Goal: Information Seeking & Learning: Understand process/instructions

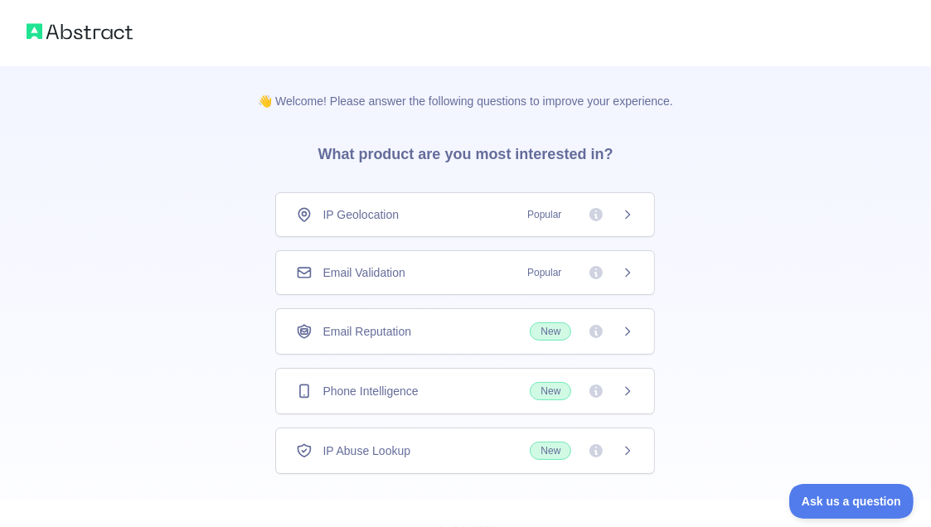
click at [476, 380] on div "Phone Intelligence New" at bounding box center [465, 391] width 380 height 46
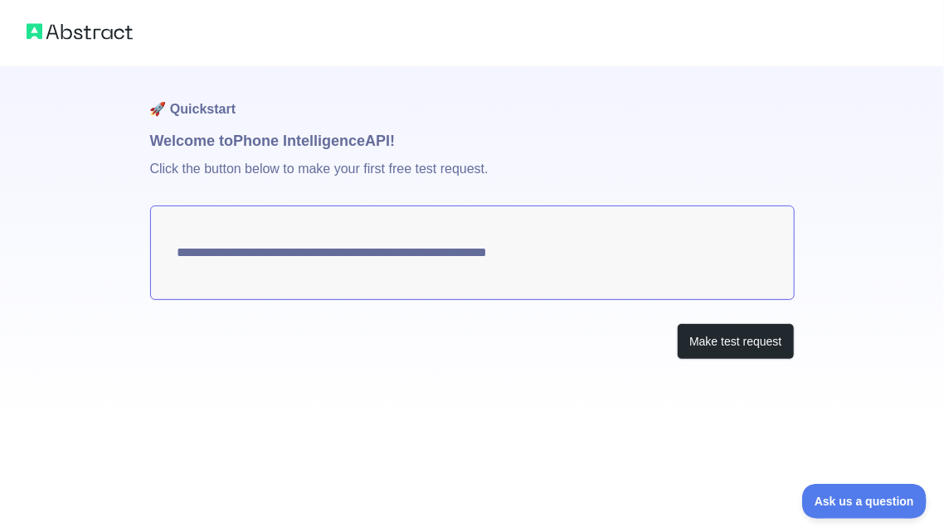
click at [75, 36] on img at bounding box center [80, 31] width 106 height 23
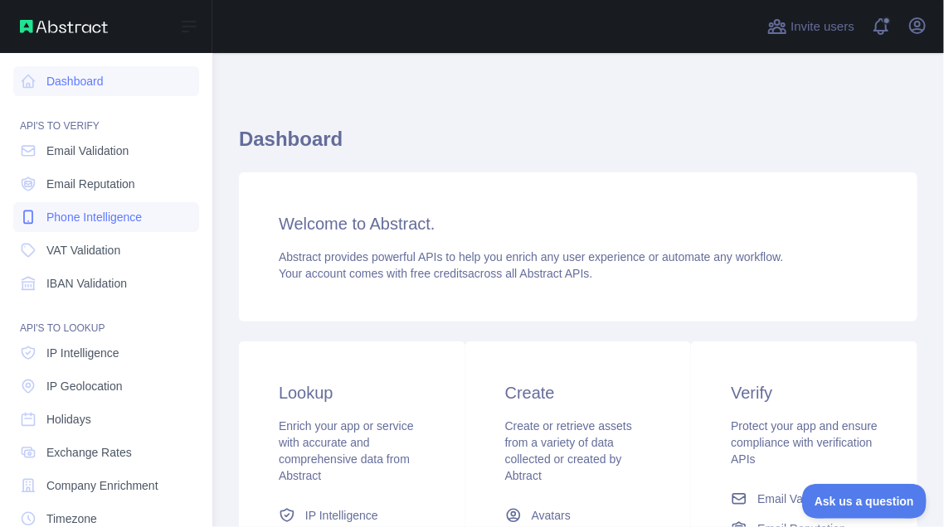
click at [75, 215] on span "Phone Intelligence" at bounding box center [93, 217] width 95 height 17
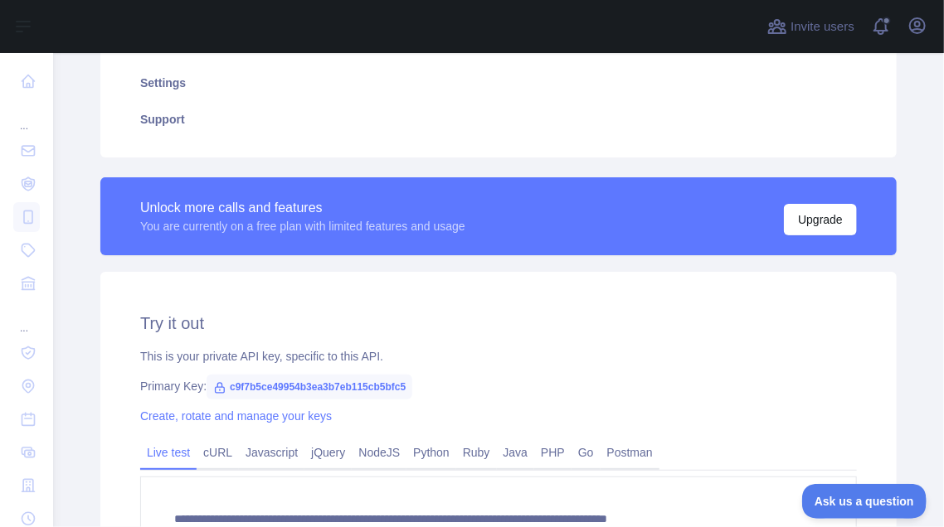
scroll to position [374, 0]
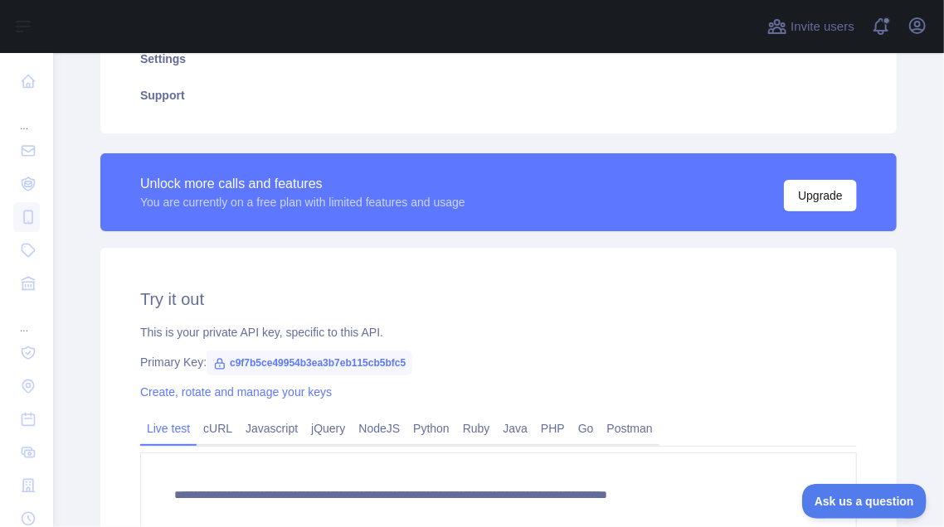
click at [305, 361] on span "c9f7b5ce49954b3ea3b7eb115cb5bfc5" at bounding box center [309, 363] width 206 height 25
copy span "c9f7b5ce49954b3ea3b7eb115cb5bfc5"
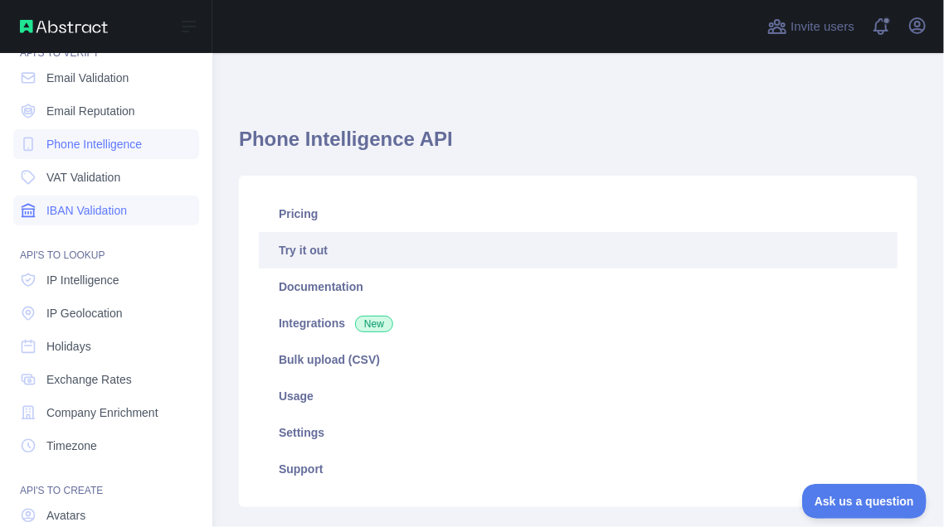
scroll to position [0, 0]
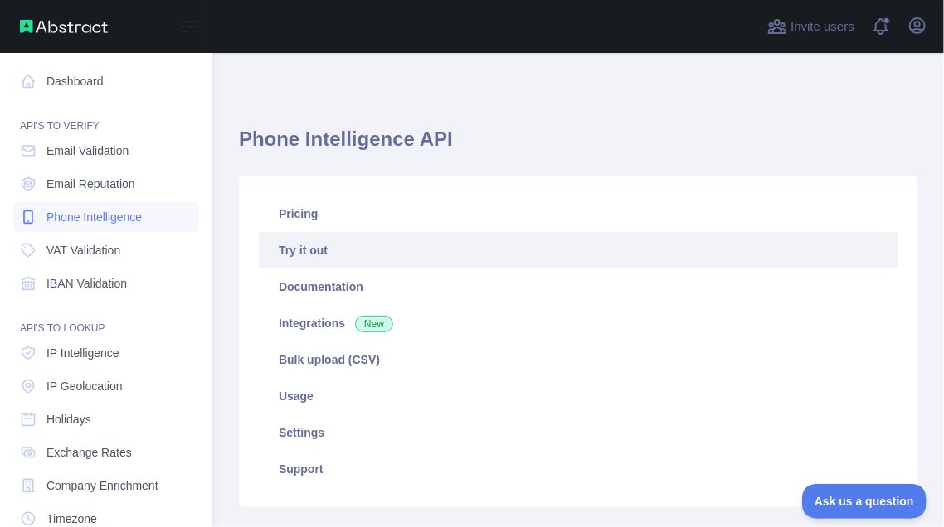
click at [78, 218] on span "Phone Intelligence" at bounding box center [93, 217] width 95 height 17
click at [92, 218] on span "Phone Intelligence" at bounding box center [93, 217] width 95 height 17
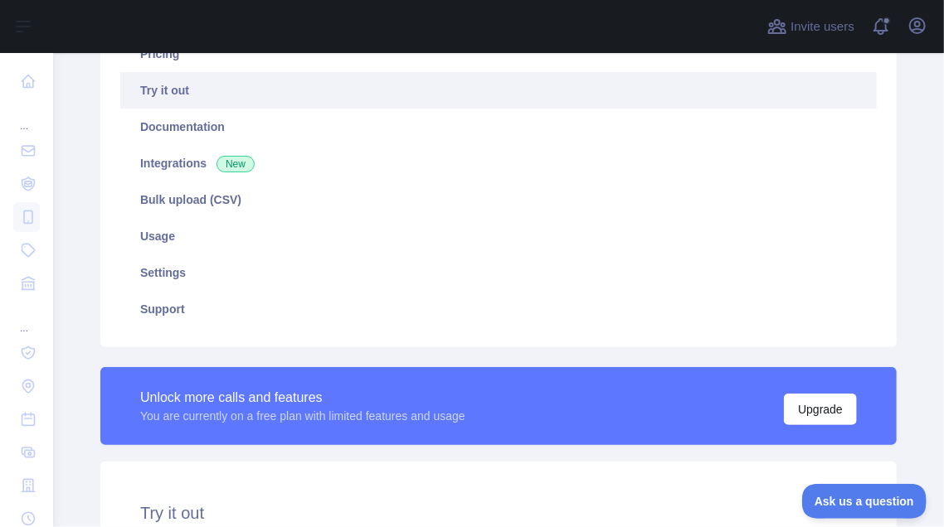
scroll to position [173, 0]
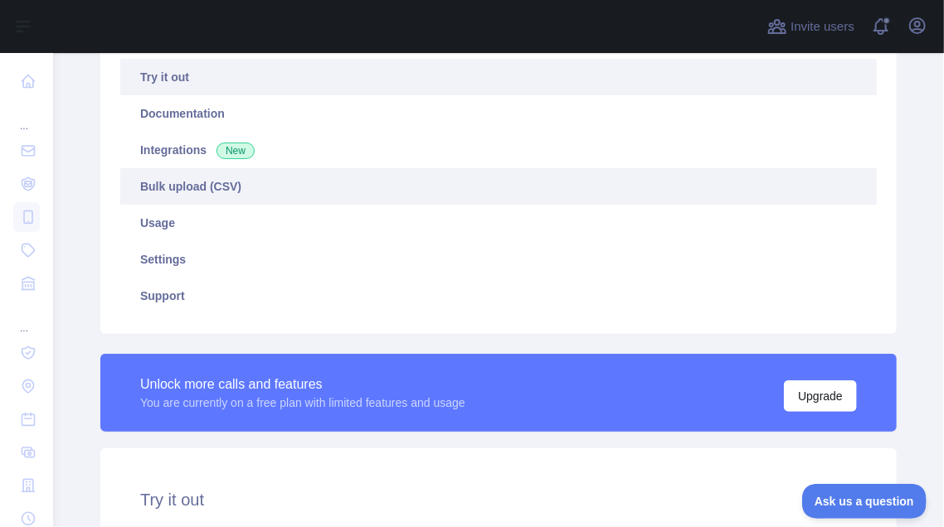
click at [205, 185] on link "Bulk upload (CSV)" at bounding box center [498, 186] width 756 height 36
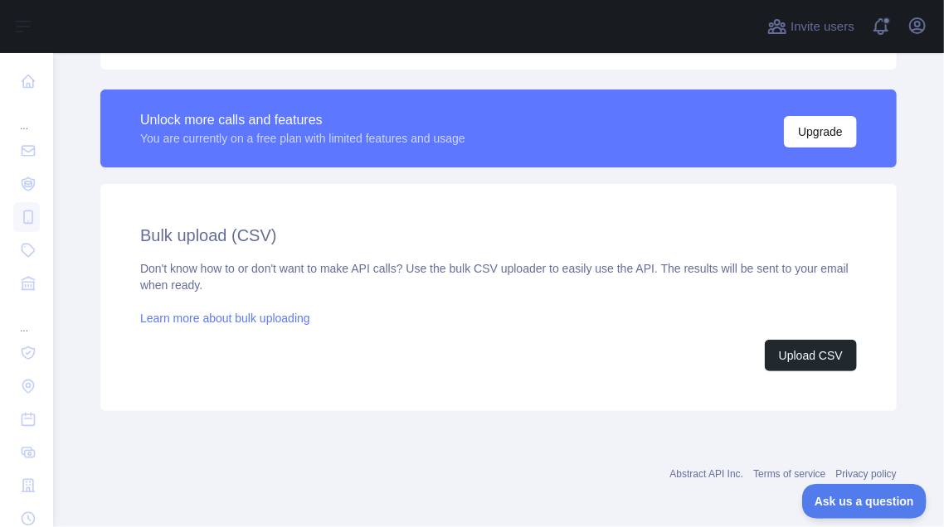
scroll to position [444, 0]
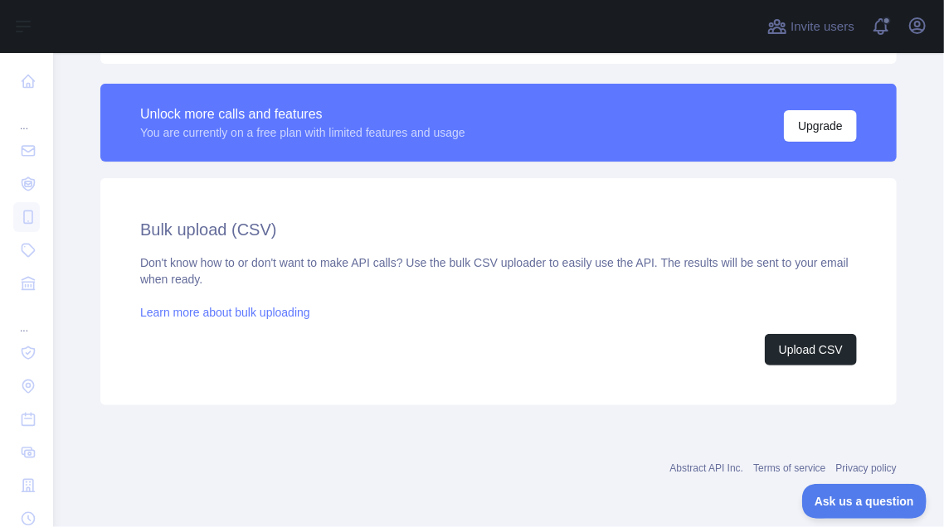
click at [493, 470] on div "Abstract API Inc. Terms of service Privacy policy" at bounding box center [498, 468] width 796 height 13
click at [560, 304] on div "Don't know how to or don't want to make API calls? Use the bulk CSV uploader to…" at bounding box center [498, 310] width 716 height 111
click at [509, 298] on div "Don't know how to or don't want to make API calls? Use the bulk CSV uploader to…" at bounding box center [498, 310] width 716 height 111
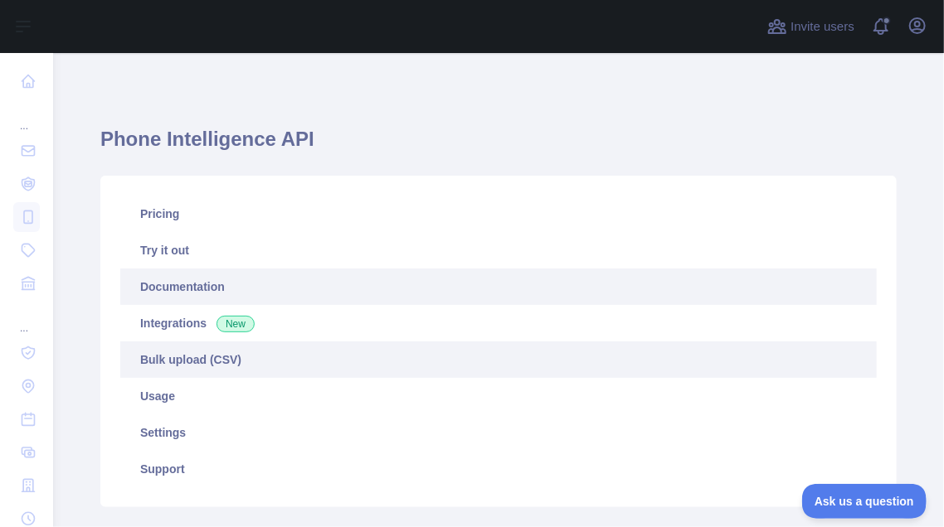
click at [166, 289] on link "Documentation" at bounding box center [498, 287] width 756 height 36
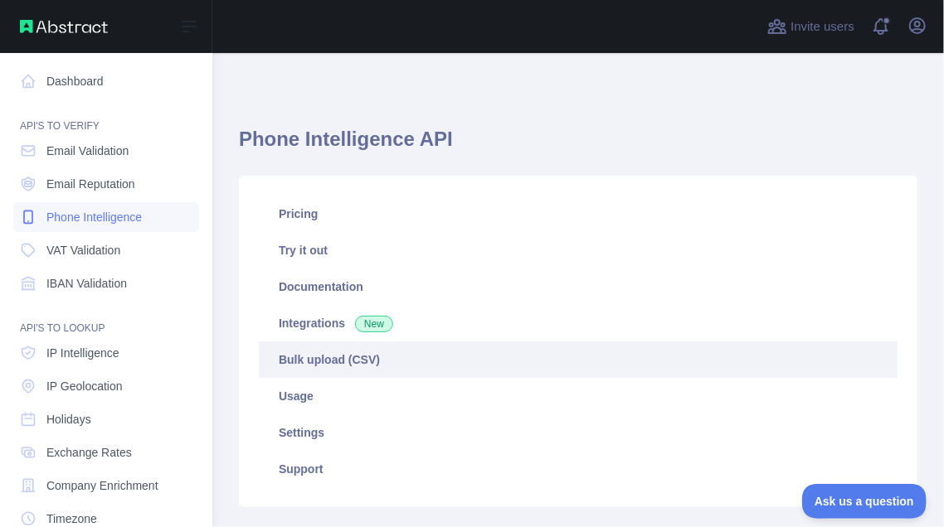
click at [67, 221] on span "Phone Intelligence" at bounding box center [93, 217] width 95 height 17
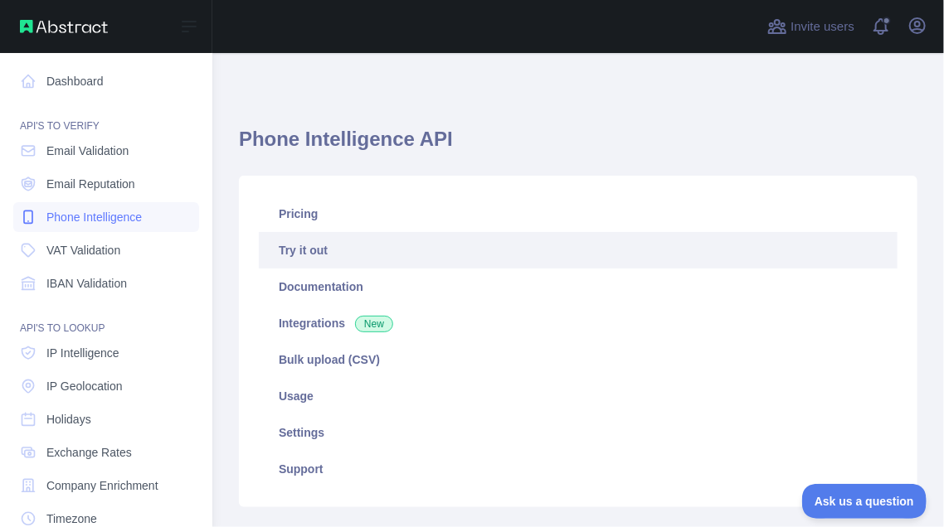
click at [67, 221] on span "Phone Intelligence" at bounding box center [93, 217] width 95 height 17
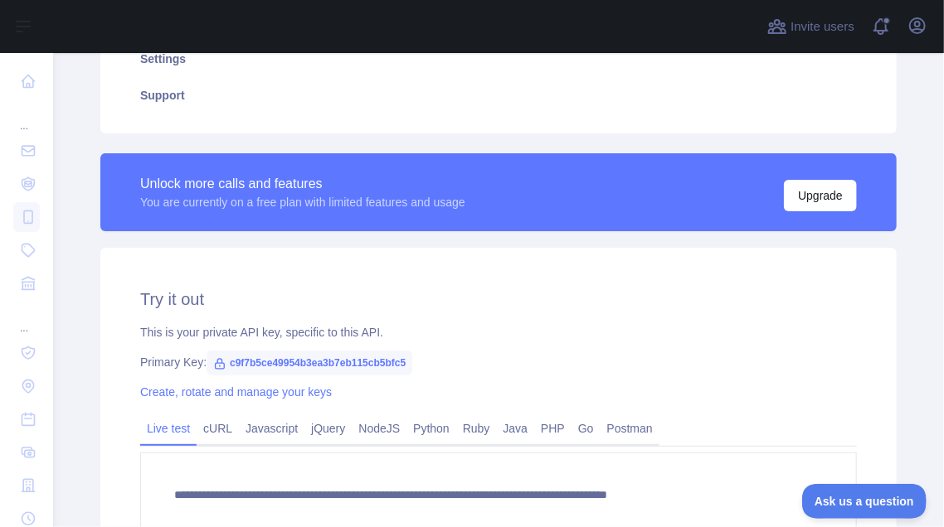
scroll to position [388, 0]
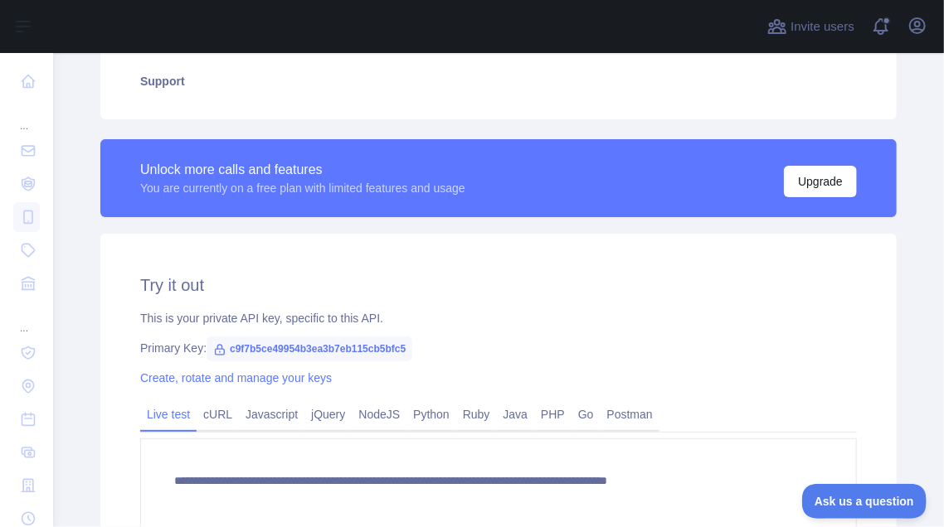
drag, startPoint x: 308, startPoint y: 348, endPoint x: 783, endPoint y: 410, distance: 479.1
click at [783, 410] on div "Live test cURL Javascript jQuery NodeJS Python Ruby Java PHP Go Postman" at bounding box center [498, 416] width 716 height 33
drag, startPoint x: 391, startPoint y: 357, endPoint x: 335, endPoint y: 350, distance: 56.8
click at [335, 350] on span "c9f7b5ce49954b3ea3b7eb115cb5bfc5" at bounding box center [309, 349] width 206 height 25
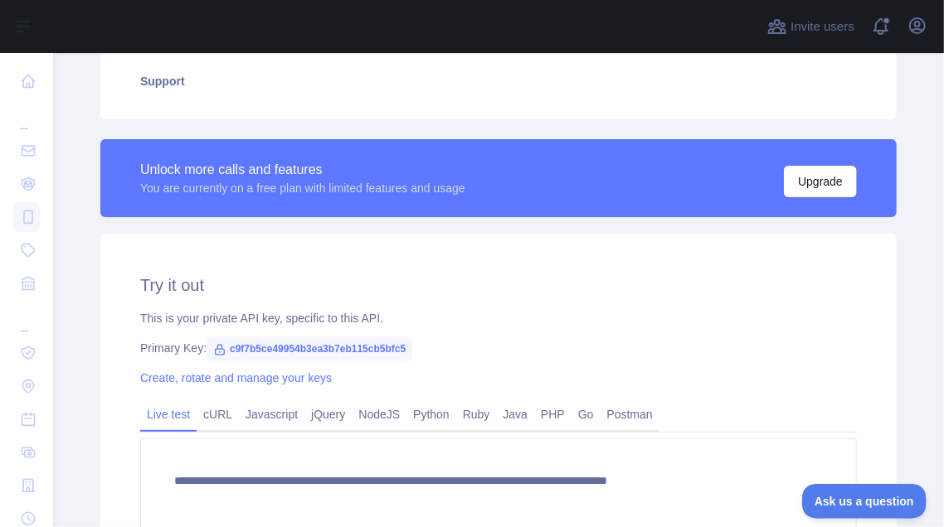
drag, startPoint x: 335, startPoint y: 350, endPoint x: 657, endPoint y: 286, distance: 328.0
click at [657, 286] on h2 "Try it out" at bounding box center [498, 285] width 716 height 23
drag, startPoint x: 396, startPoint y: 347, endPoint x: 221, endPoint y: 347, distance: 175.8
click at [221, 347] on span "c9f7b5ce49954b3ea3b7eb115cb5bfc5" at bounding box center [309, 349] width 206 height 25
copy span "c9f7b5ce49954b3ea3b7eb115cb5bfc5"
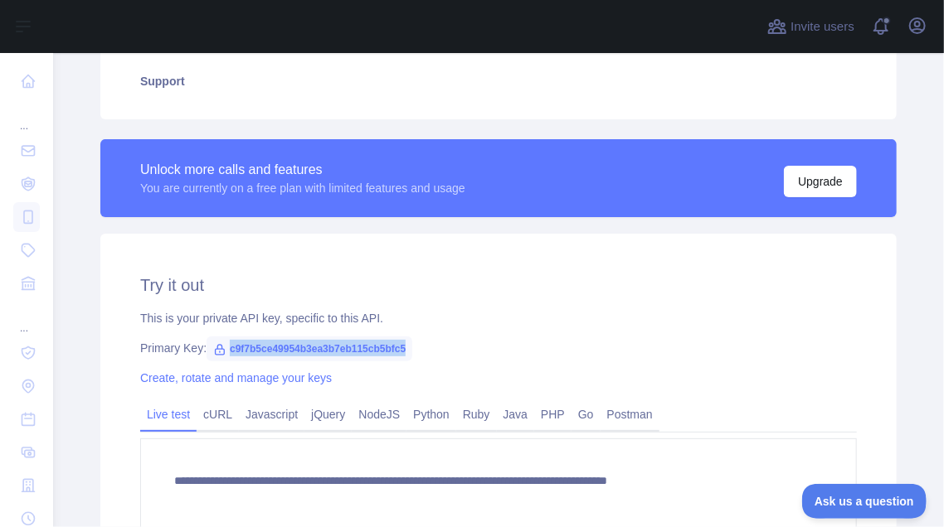
copy span "c9f7b5ce49954b3ea3b7eb115cb5bfc5"
click at [358, 40] on div at bounding box center [404, 26] width 677 height 53
drag, startPoint x: 397, startPoint y: 347, endPoint x: 219, endPoint y: 358, distance: 178.6
click at [219, 358] on span "c9f7b5ce49954b3ea3b7eb115cb5bfc5" at bounding box center [309, 349] width 206 height 25
copy span "c9f7b5ce49954b3ea3b7eb115cb5bfc5"
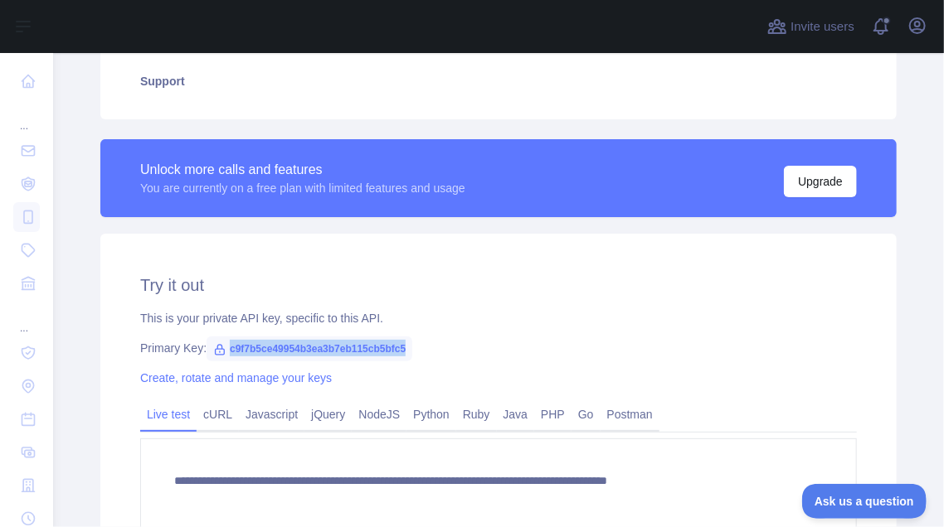
copy span "c9f7b5ce49954b3ea3b7eb115cb5bfc5"
click at [415, 415] on link "Python" at bounding box center [431, 414] width 50 height 27
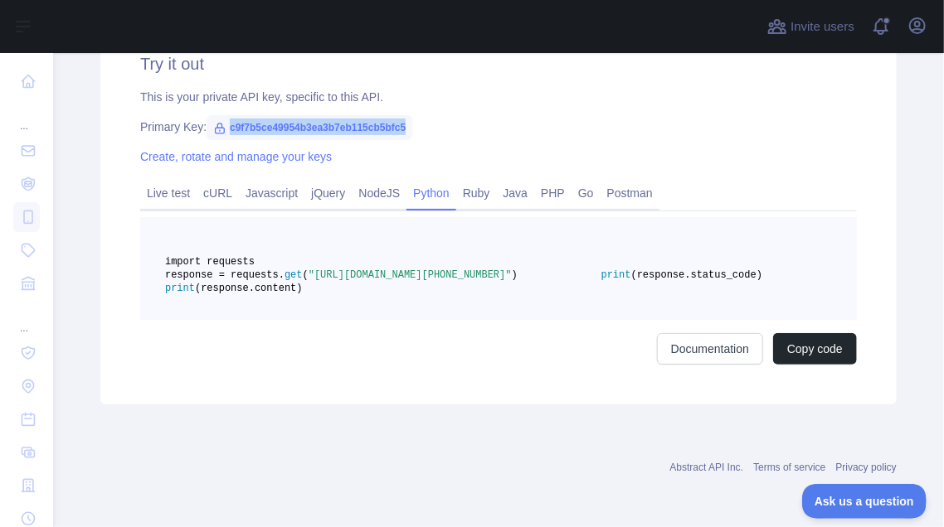
scroll to position [649, 0]
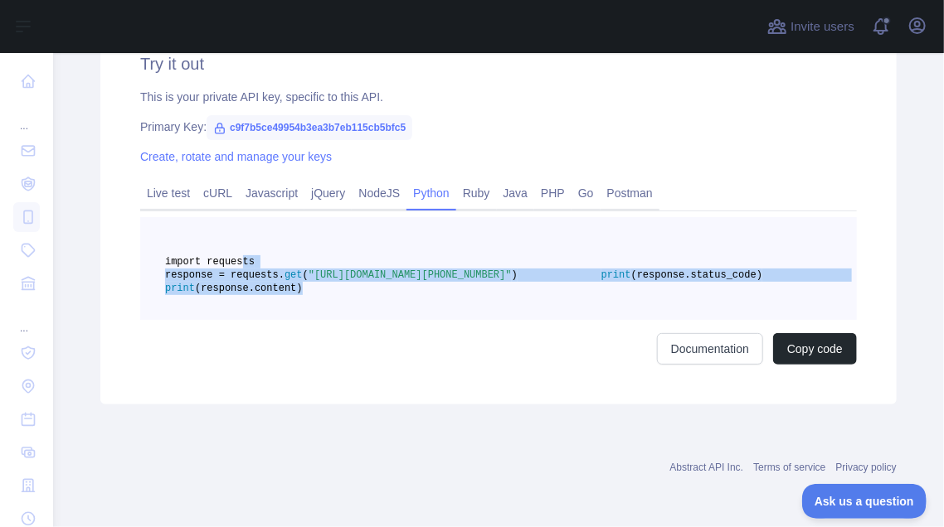
drag, startPoint x: 423, startPoint y: 293, endPoint x: 230, endPoint y: 221, distance: 206.2
click at [230, 221] on pre "import requests response = requests. get ( "https://phoneintelligence.abstracta…" at bounding box center [498, 268] width 716 height 103
copy code "import requests response = requests. get ( "https://phoneintelligence.abstracta…"
click at [643, 373] on div "Try it out This is your private API key, specific to this API. Primary Key: c9f…" at bounding box center [498, 208] width 796 height 392
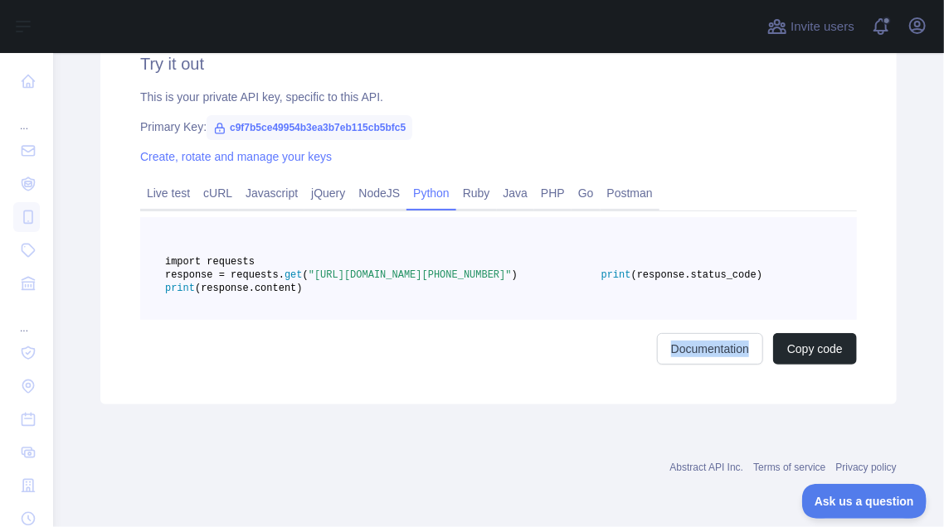
click at [643, 373] on div "Try it out This is your private API key, specific to this API. Primary Key: c9f…" at bounding box center [498, 208] width 796 height 392
drag, startPoint x: 394, startPoint y: 84, endPoint x: 218, endPoint y: 96, distance: 176.2
click at [218, 115] on span "c9f7b5ce49954b3ea3b7eb115cb5bfc5" at bounding box center [309, 127] width 206 height 25
copy span "c9f7b5ce49954b3ea3b7eb115cb5bfc5"
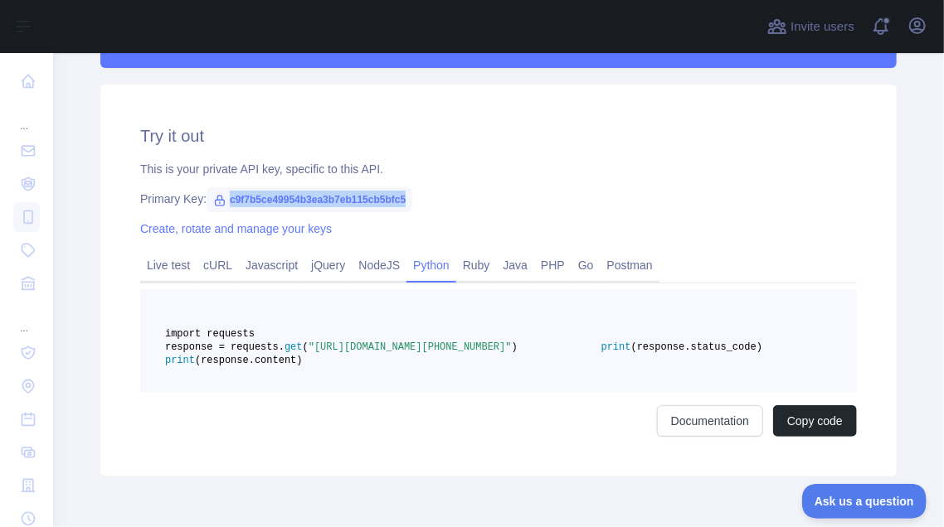
click at [297, 117] on div "Try it out This is your private API key, specific to this API. Primary Key: c9f…" at bounding box center [498, 281] width 796 height 392
click at [483, 180] on div "Try it out This is your private API key, specific to this API. Primary Key: c9f…" at bounding box center [498, 281] width 796 height 392
click at [289, 228] on link "Create, rotate and manage your keys" at bounding box center [236, 228] width 192 height 13
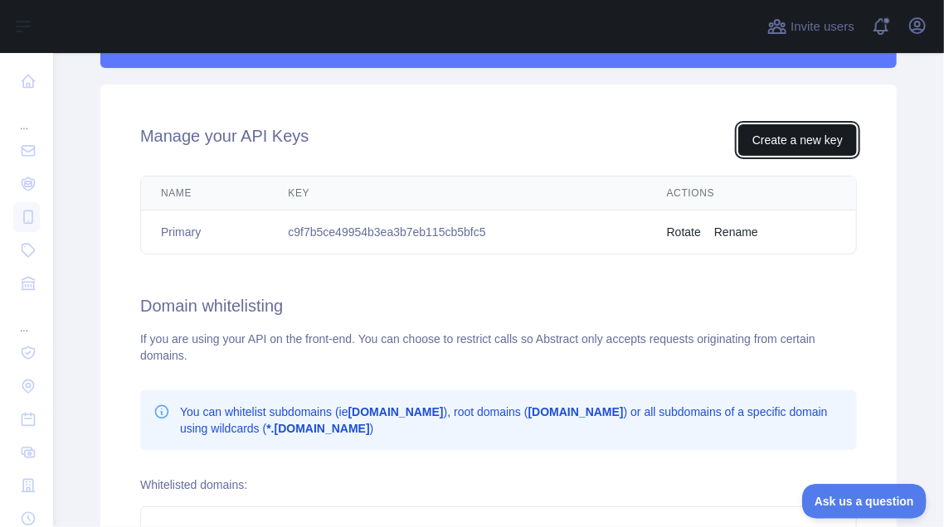
click at [787, 134] on button "Create a new key" at bounding box center [797, 140] width 119 height 32
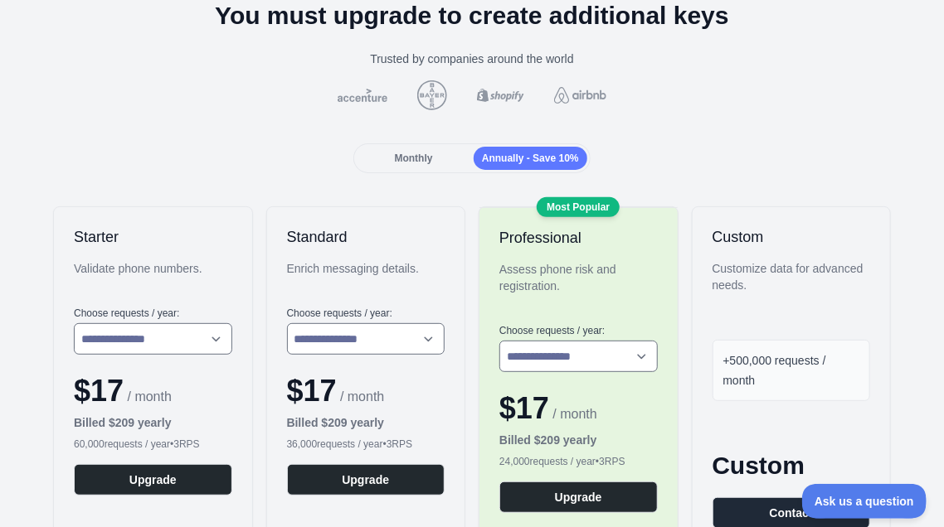
scroll to position [186, 0]
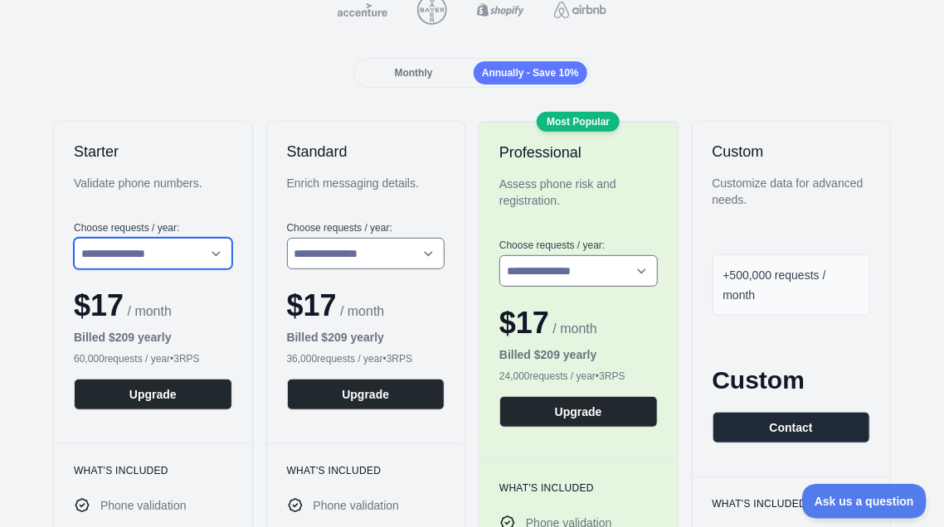
click at [181, 264] on select "**********" at bounding box center [153, 254] width 158 height 32
click at [428, 68] on span "Monthly" at bounding box center [414, 73] width 38 height 12
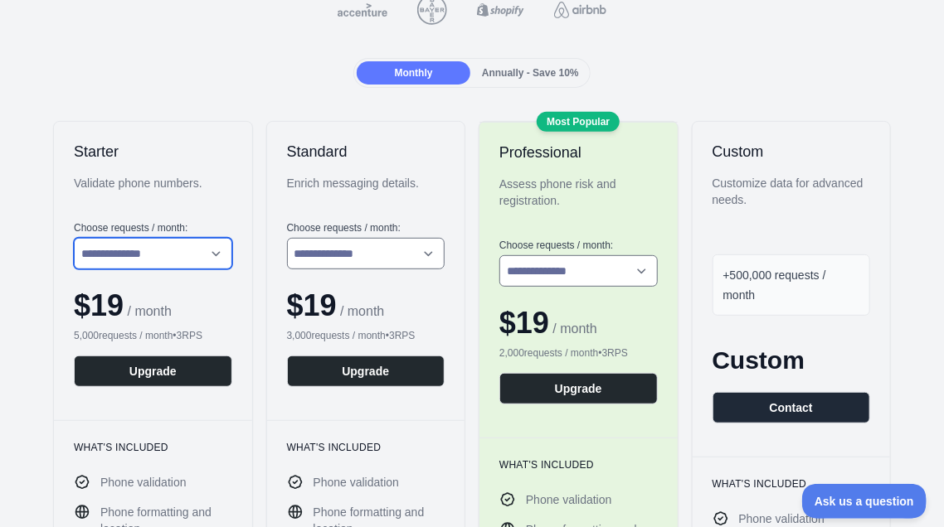
click at [146, 248] on select "**********" at bounding box center [153, 254] width 158 height 32
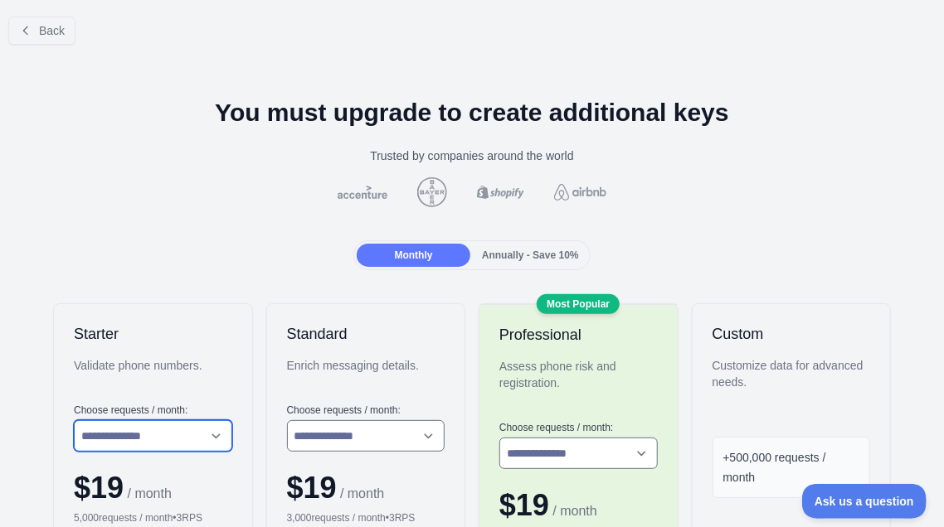
scroll to position [0, 0]
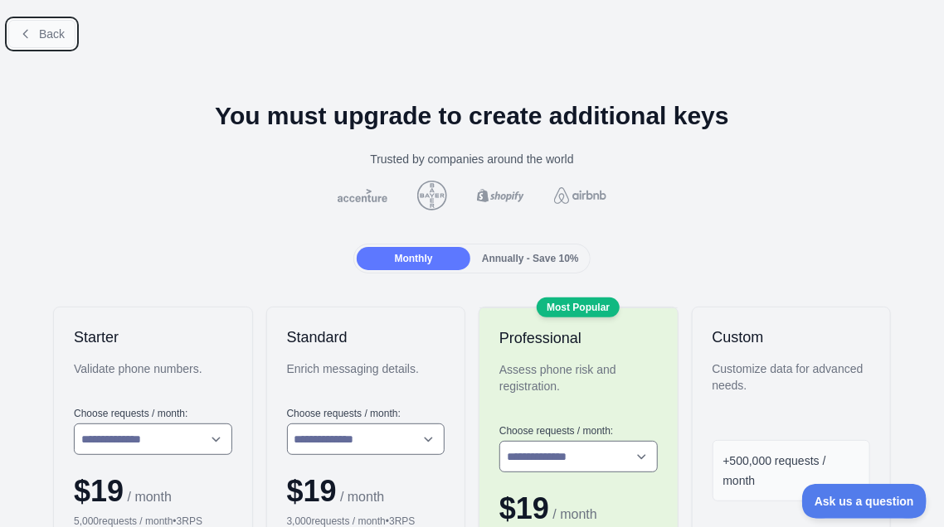
click at [45, 32] on span "Back" at bounding box center [52, 33] width 26 height 13
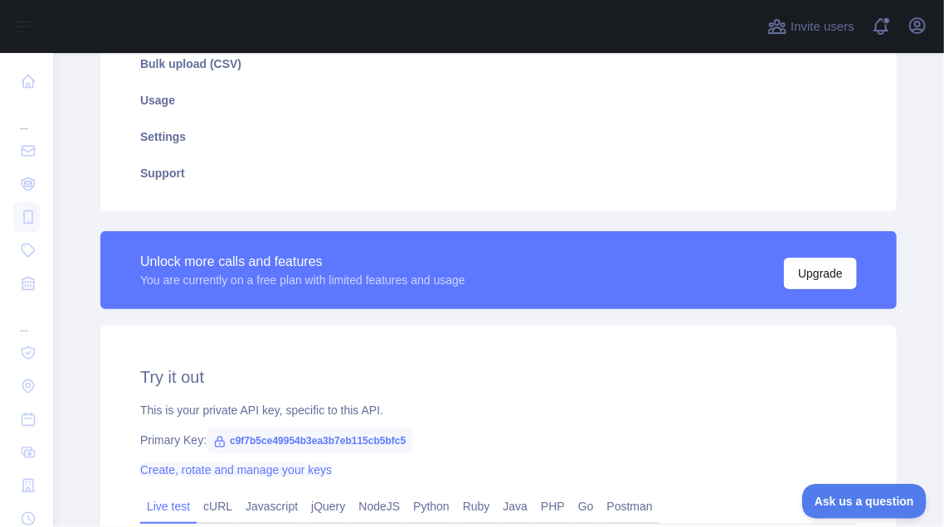
click at [269, 468] on link "Create, rotate and manage your keys" at bounding box center [236, 469] width 192 height 13
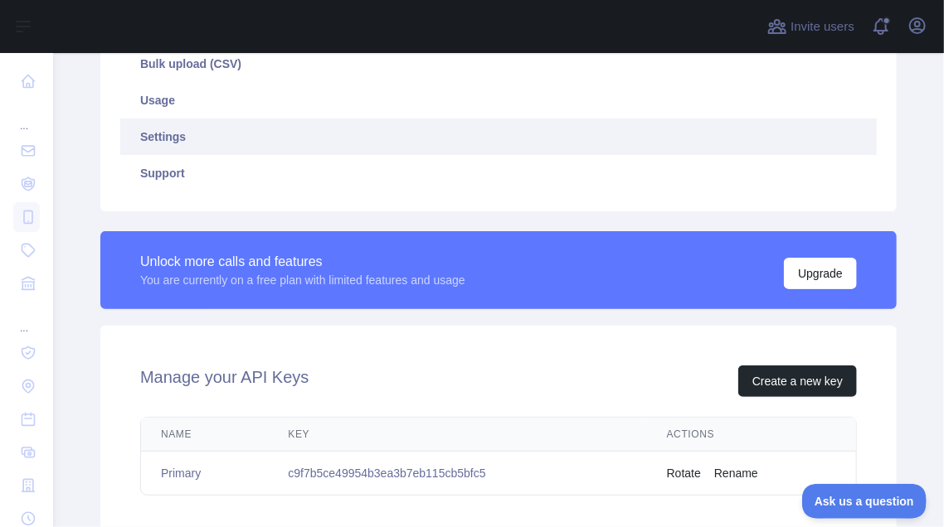
click at [293, 469] on td "c9f7b5ce49954b3ea3b7eb115cb5bfc5" at bounding box center [457, 474] width 378 height 44
click at [915, 16] on icon "button" at bounding box center [917, 26] width 20 height 20
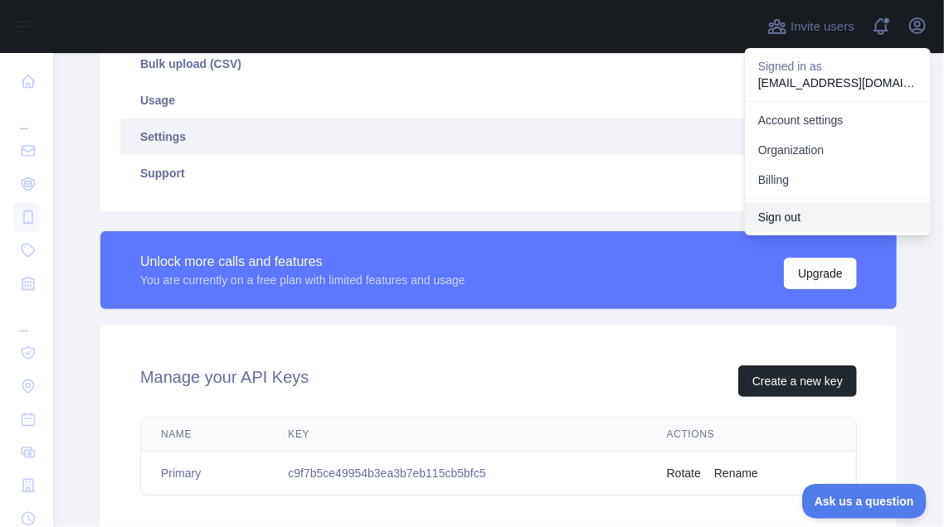
click at [795, 216] on button "Sign out" at bounding box center [838, 217] width 186 height 30
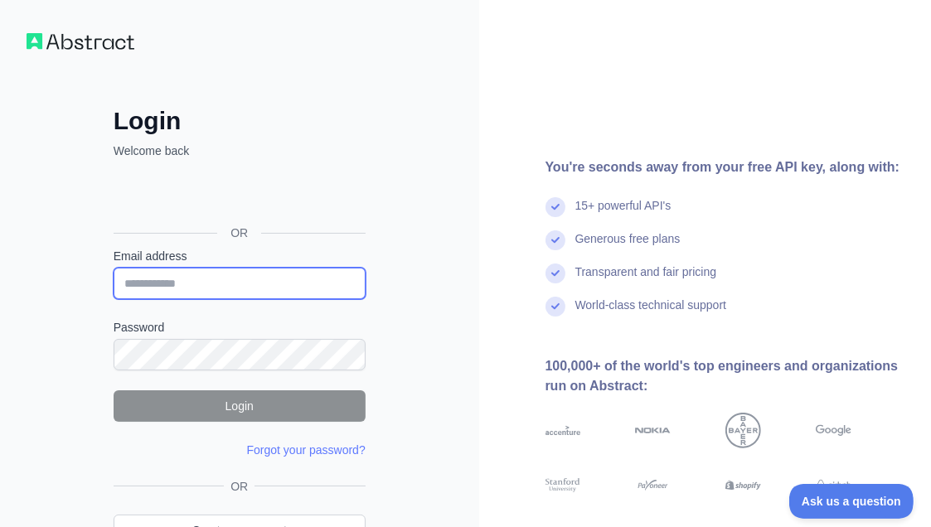
click at [186, 279] on input "Email address" at bounding box center [240, 284] width 252 height 32
type input "**********"
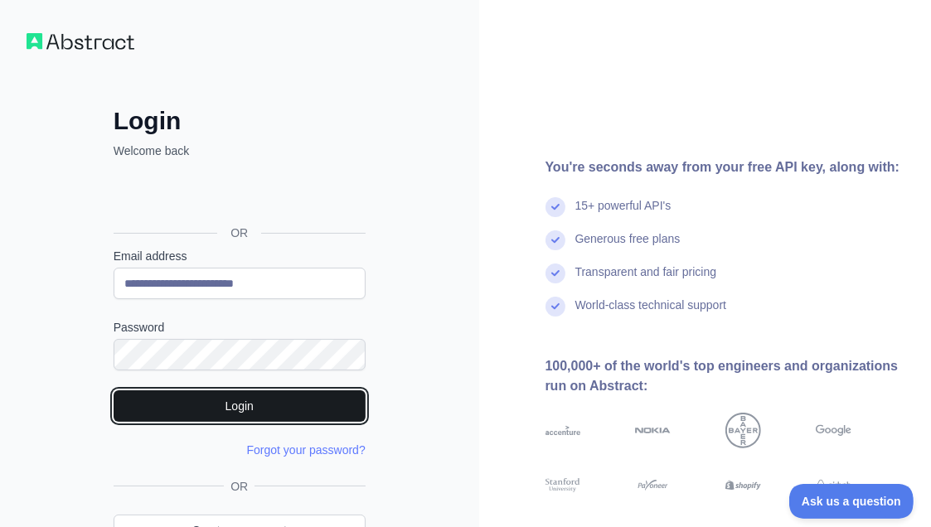
click at [255, 405] on button "Login" at bounding box center [240, 407] width 252 height 32
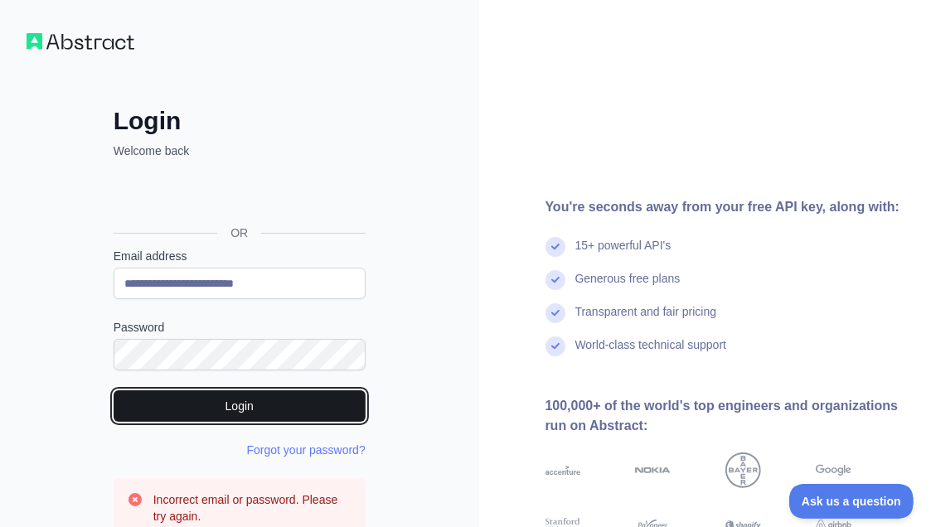
click at [235, 400] on button "Login" at bounding box center [240, 407] width 252 height 32
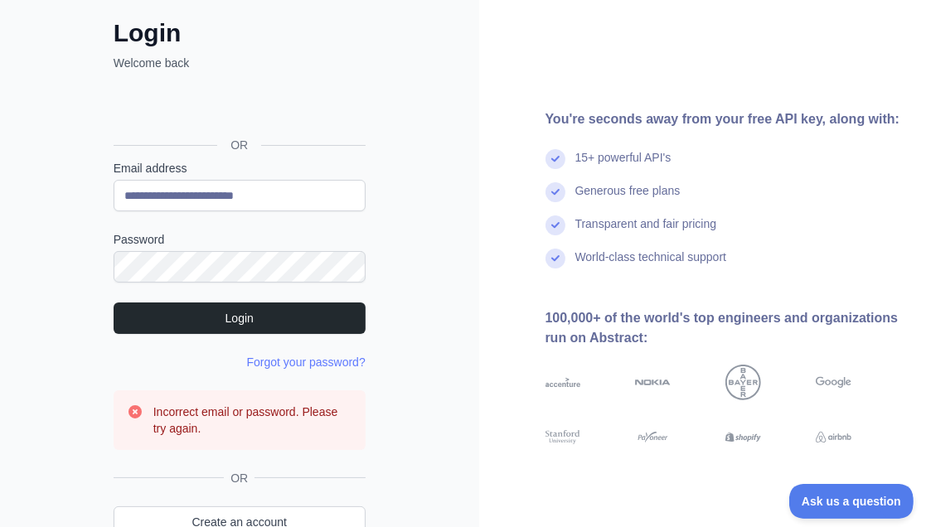
scroll to position [182, 0]
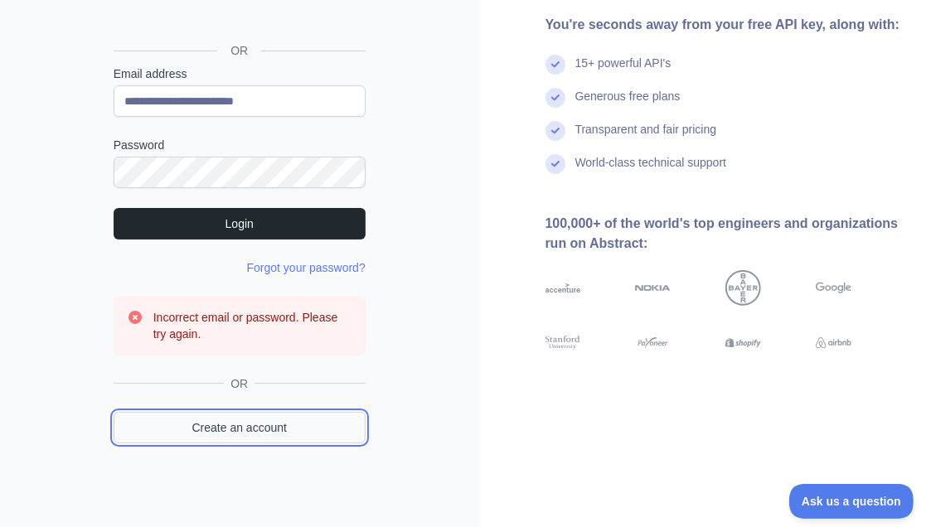
click at [230, 434] on link "Create an account" at bounding box center [240, 428] width 252 height 32
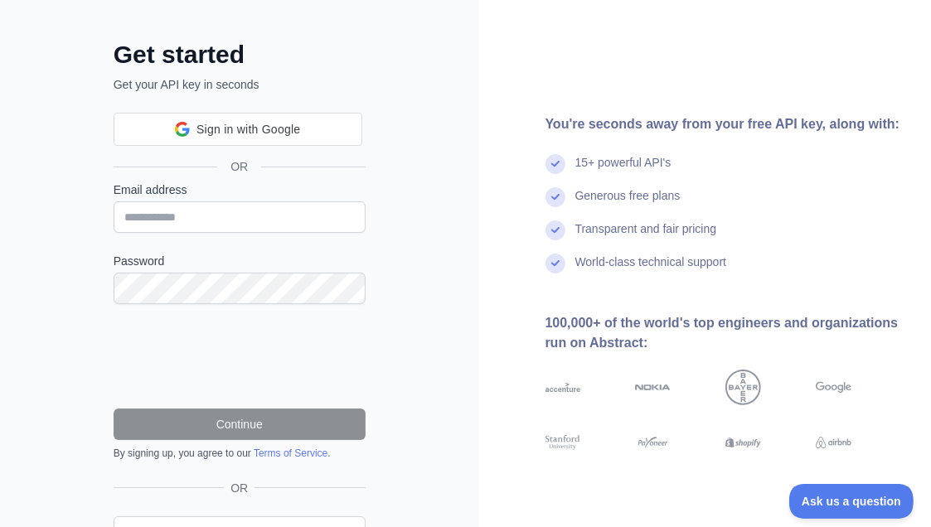
scroll to position [151, 0]
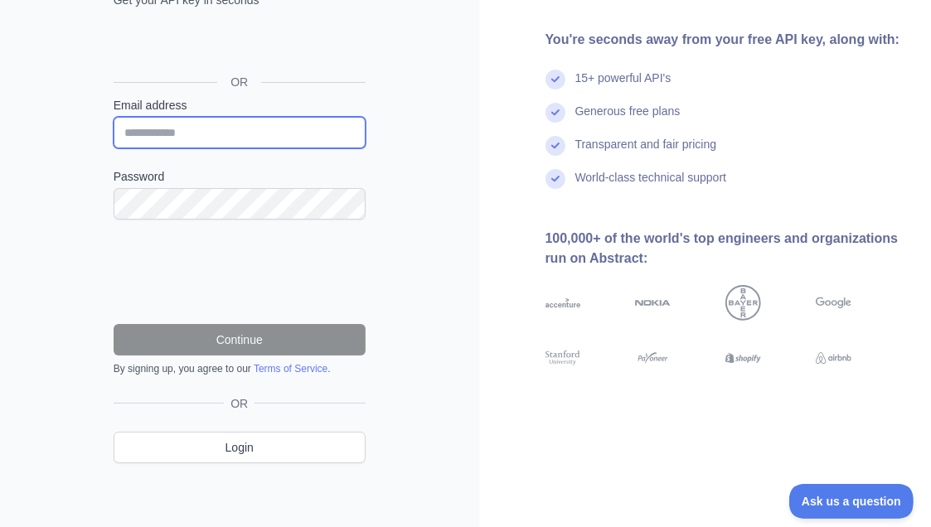
click at [209, 130] on input "Email address" at bounding box center [240, 133] width 252 height 32
type input "**********"
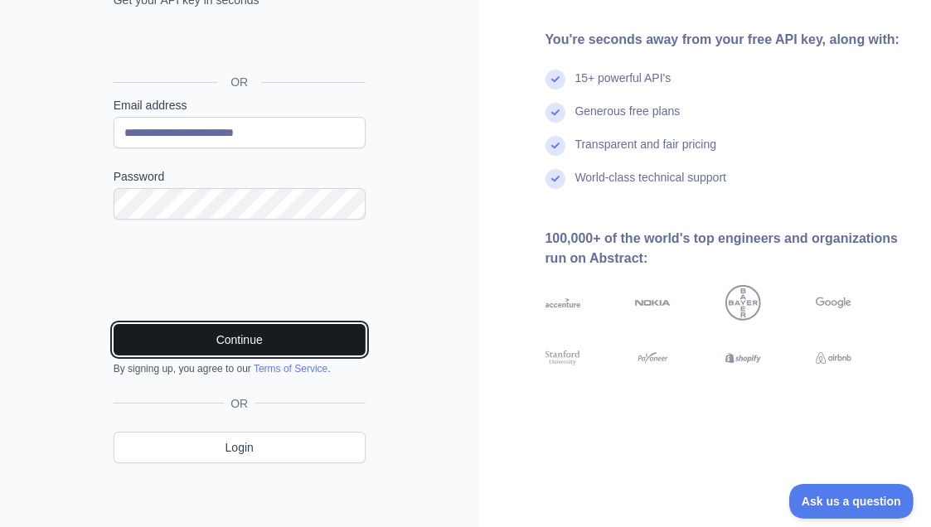
click at [249, 334] on button "Continue" at bounding box center [240, 340] width 252 height 32
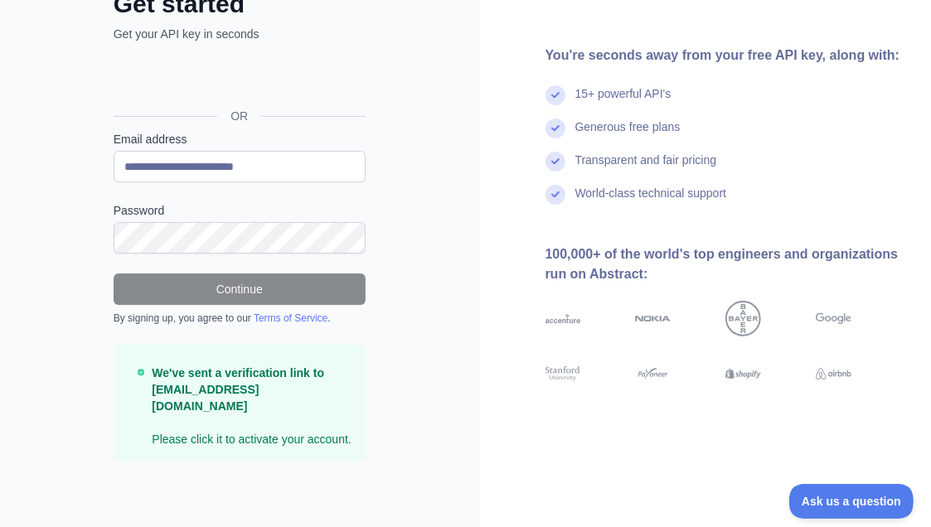
scroll to position [98, 0]
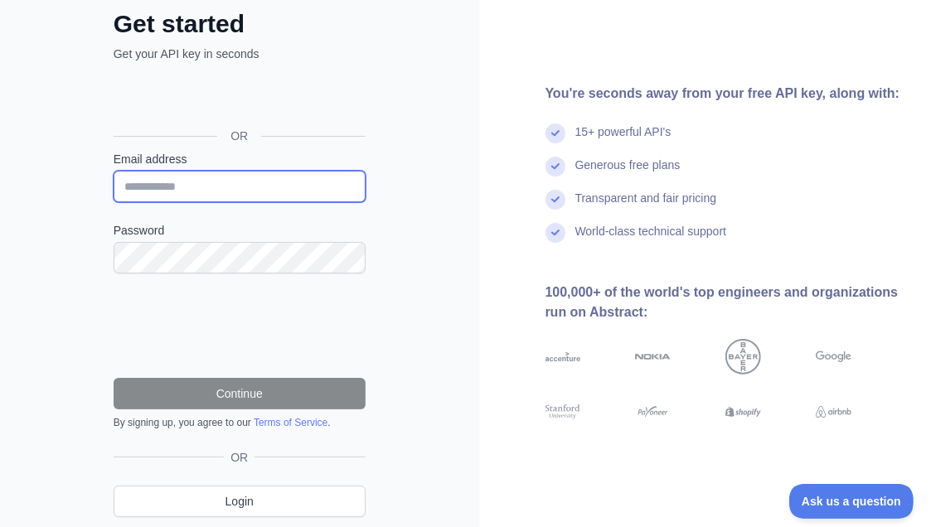
type input "**********"
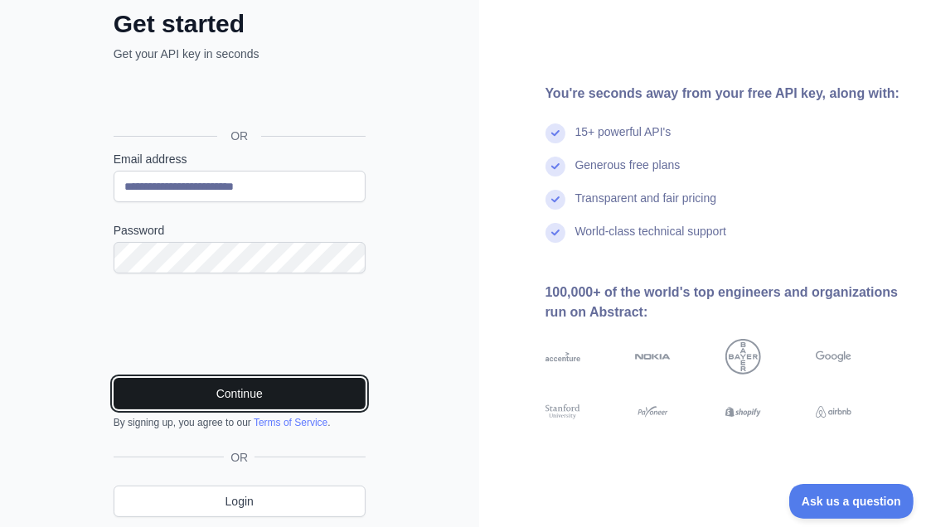
click at [234, 395] on button "Continue" at bounding box center [240, 394] width 252 height 32
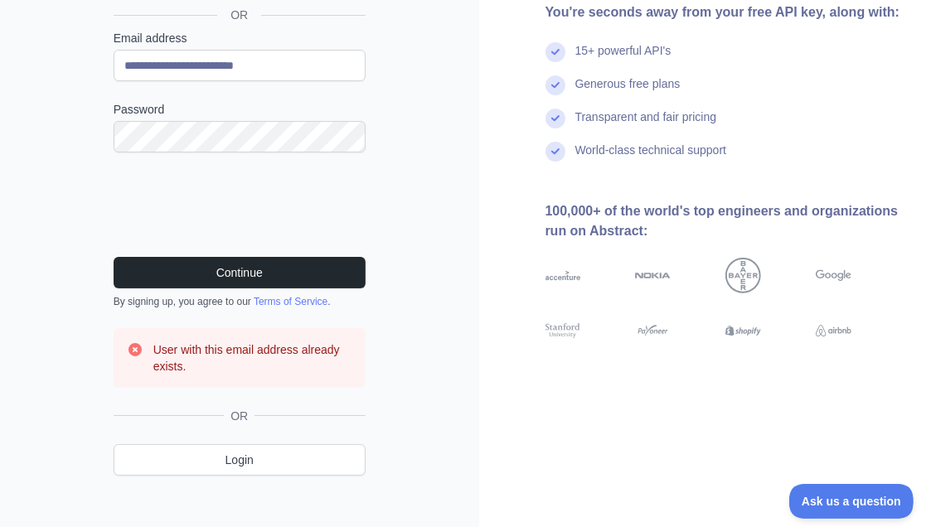
scroll to position [230, 0]
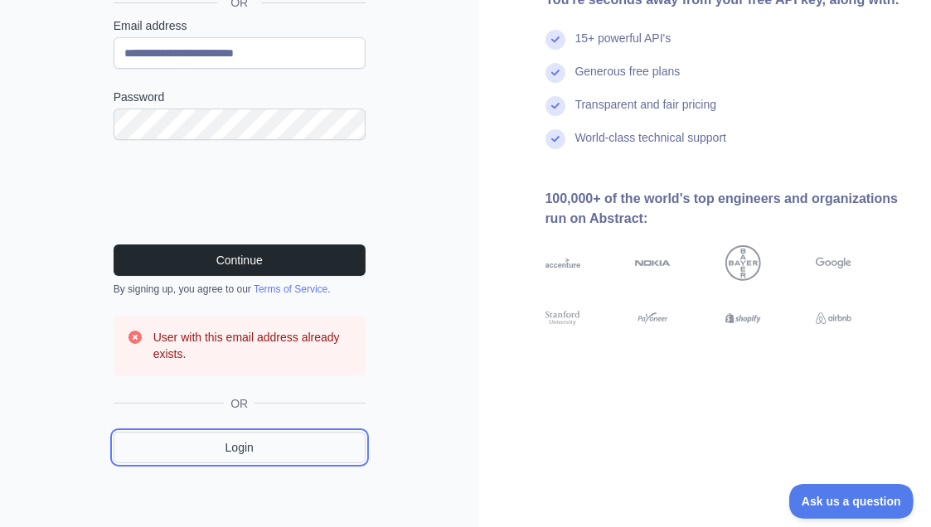
click at [249, 450] on link "Login" at bounding box center [240, 448] width 252 height 32
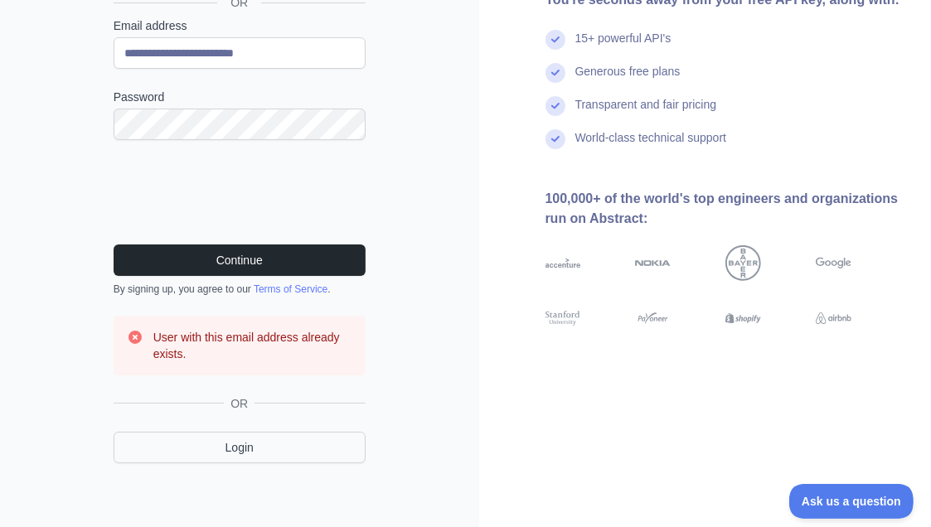
scroll to position [103, 0]
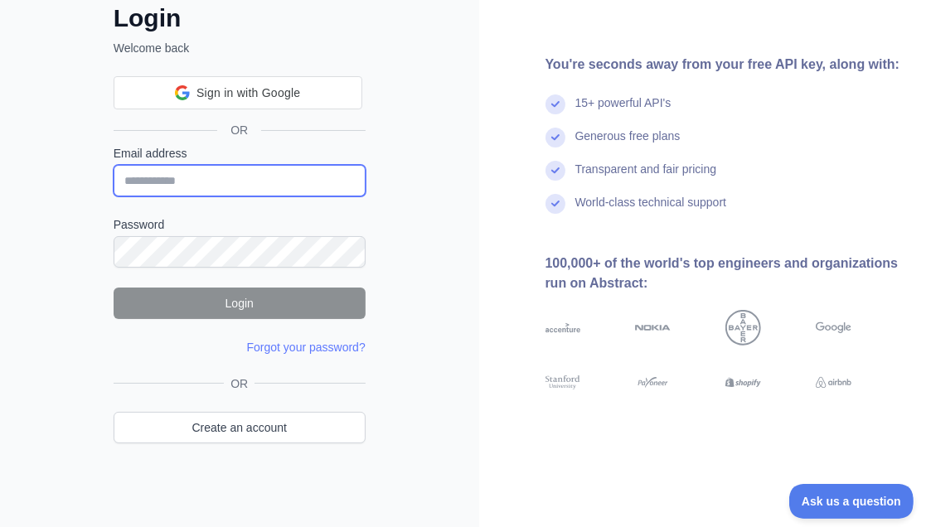
type input "**********"
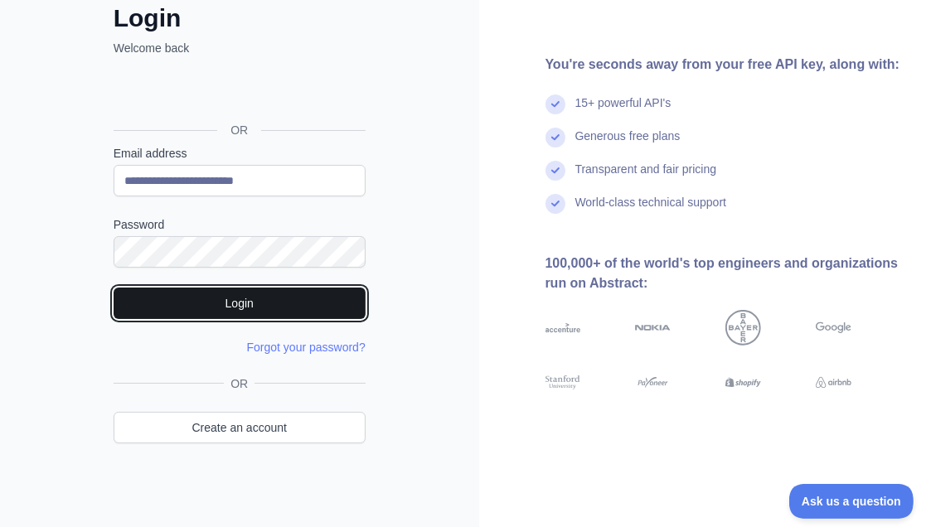
click at [247, 294] on button "Login" at bounding box center [240, 304] width 252 height 32
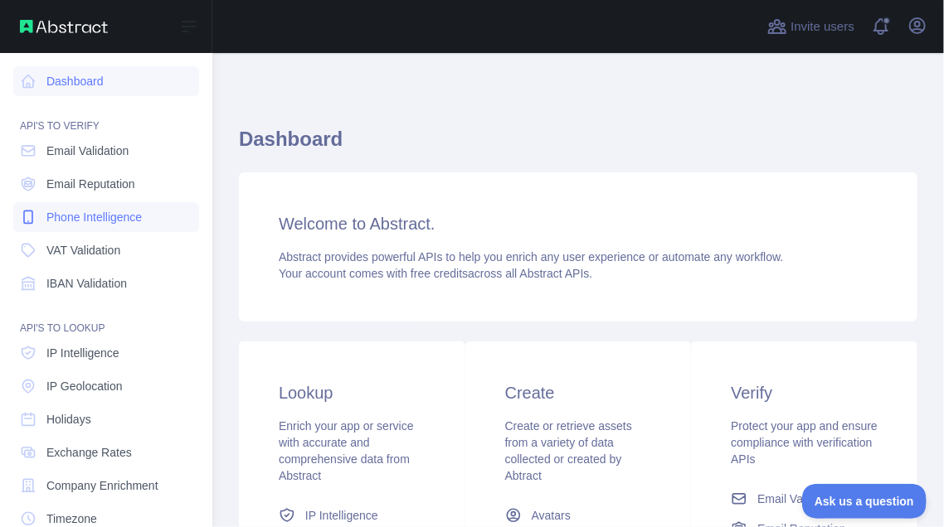
click at [49, 214] on span "Phone Intelligence" at bounding box center [93, 217] width 95 height 17
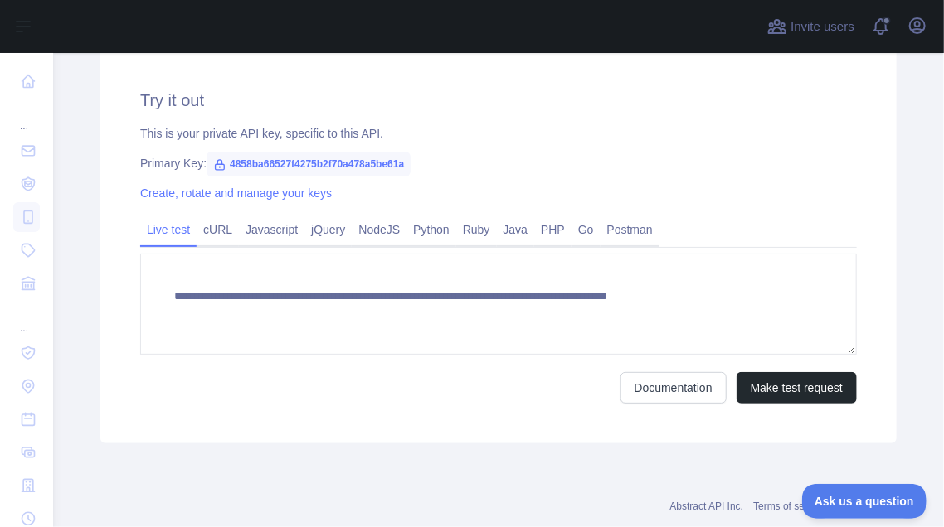
scroll to position [575, 0]
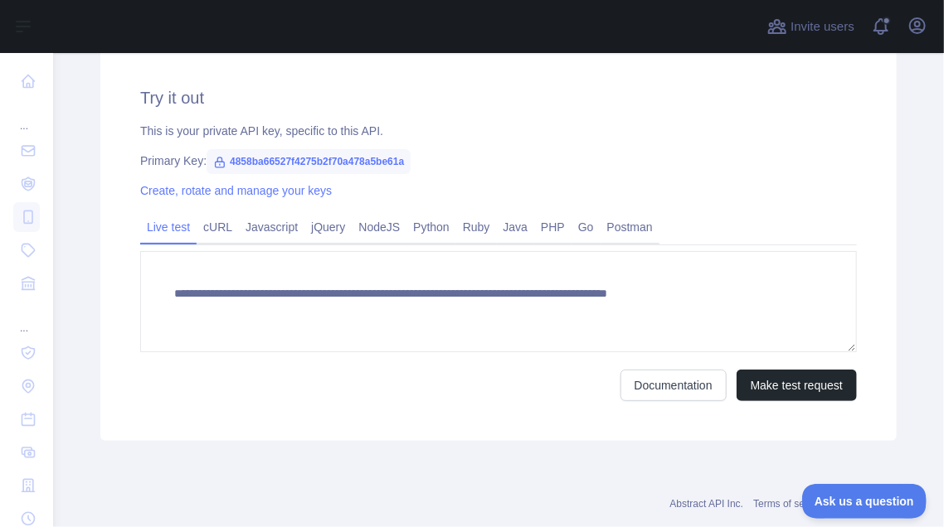
click at [323, 156] on span "4858ba66527f4275b2f70a478a5be61a" at bounding box center [308, 161] width 204 height 25
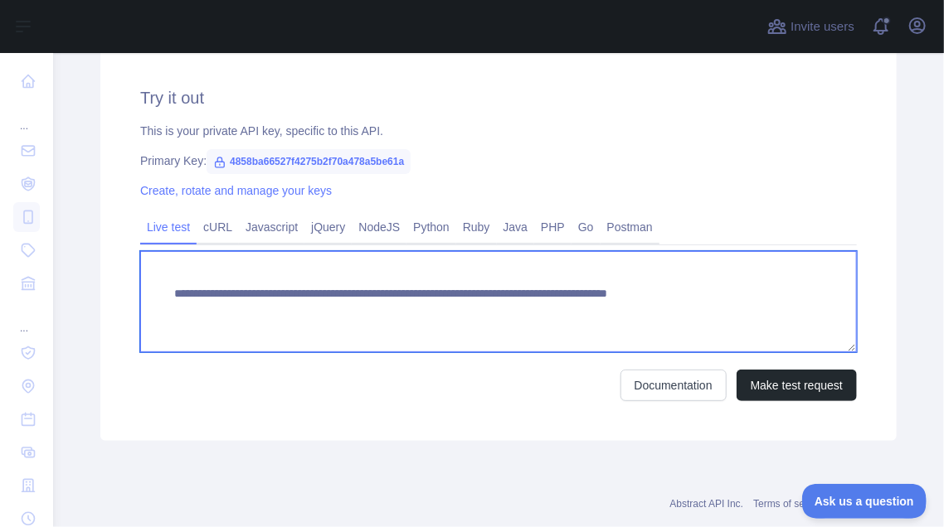
drag, startPoint x: 403, startPoint y: 303, endPoint x: 170, endPoint y: 295, distance: 233.1
click at [170, 295] on textarea "**********" at bounding box center [498, 301] width 716 height 101
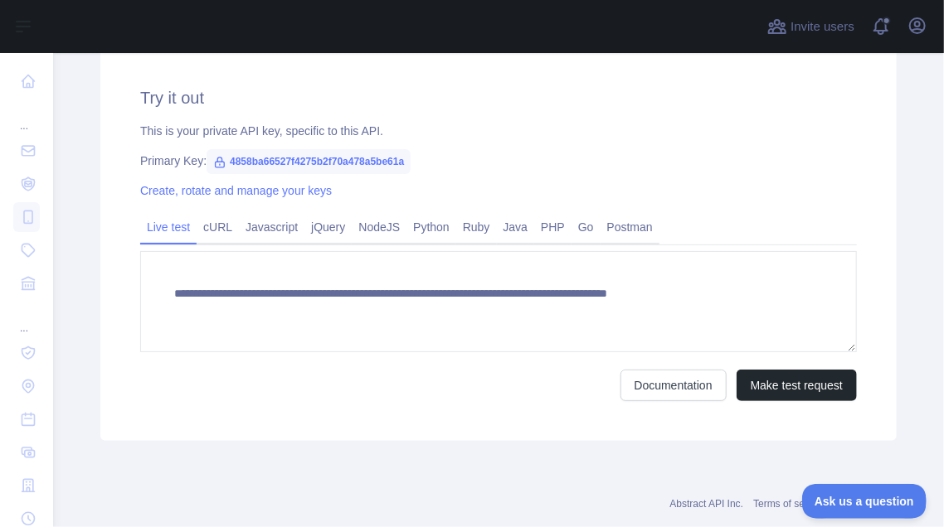
click at [379, 162] on span "4858ba66527f4275b2f70a478a5be61a" at bounding box center [308, 161] width 204 height 25
copy span "4858ba66527f4275b2f70a478a5be61a"
click at [428, 223] on link "Python" at bounding box center [431, 227] width 50 height 27
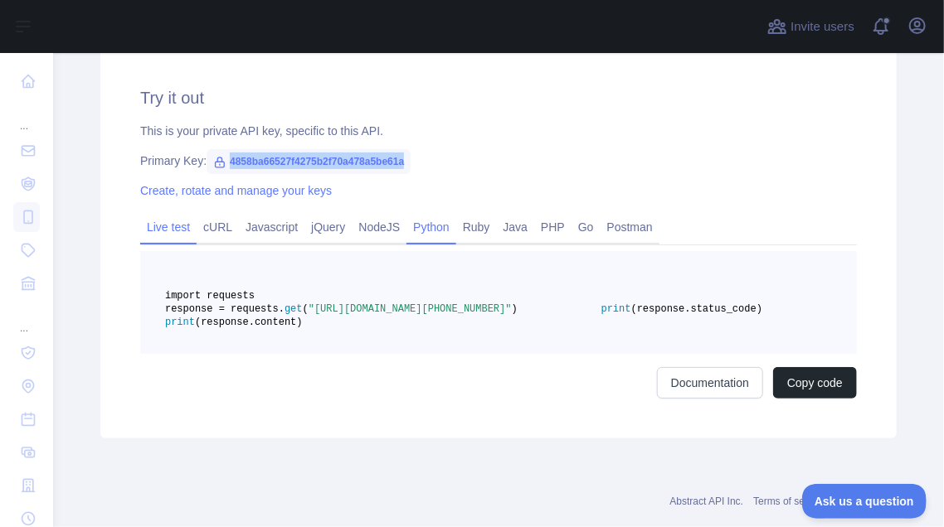
click at [163, 228] on link "Live test" at bounding box center [168, 227] width 56 height 27
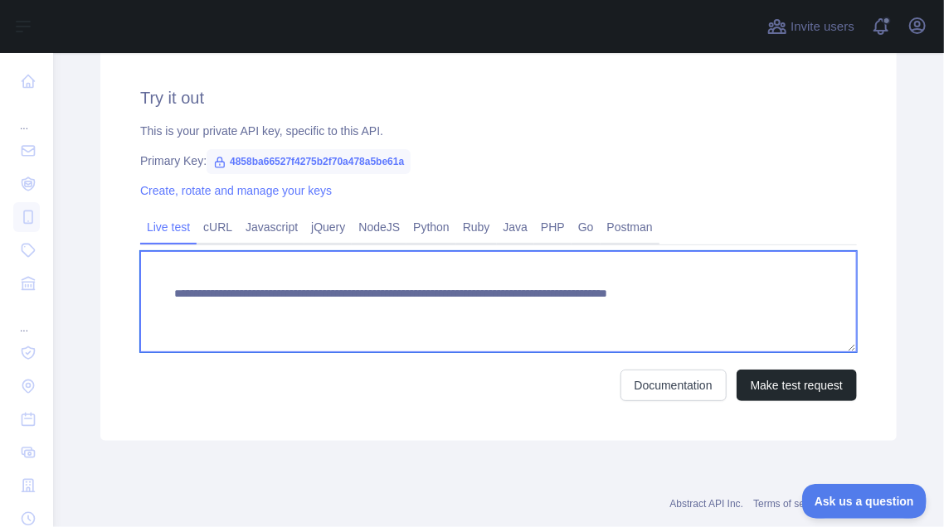
click at [418, 289] on textarea "**********" at bounding box center [498, 301] width 716 height 101
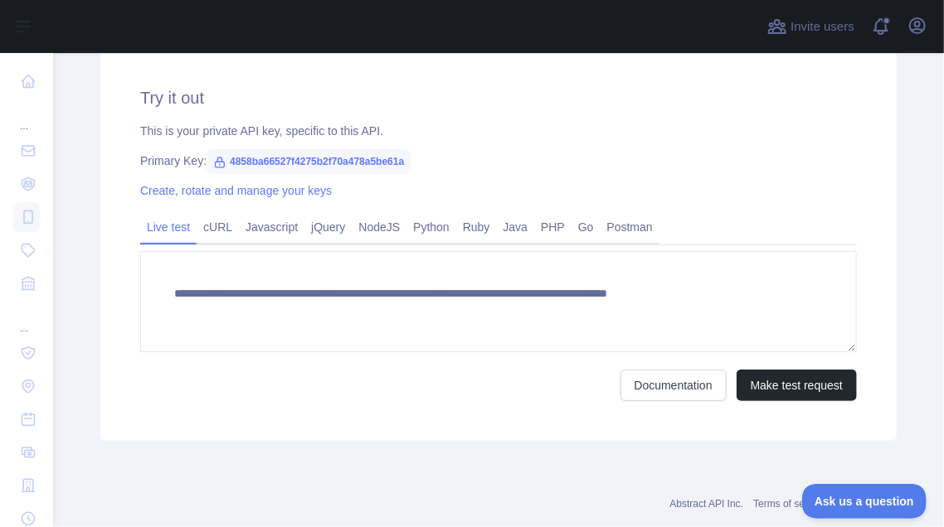
click at [345, 158] on span "4858ba66527f4275b2f70a478a5be61a" at bounding box center [308, 161] width 204 height 25
copy span "4858ba66527f4275b2f70a478a5be61a"
click at [371, 161] on span "4858ba66527f4275b2f70a478a5be61a" at bounding box center [308, 161] width 204 height 25
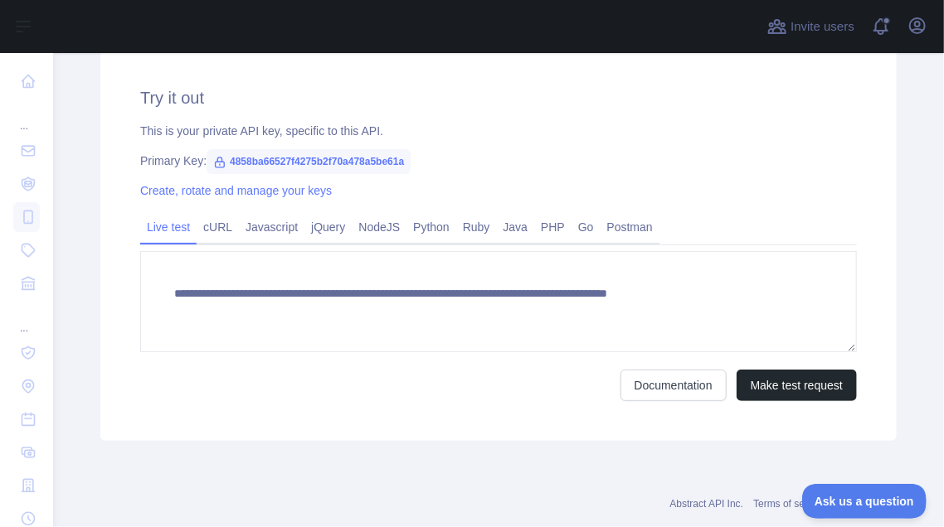
click at [371, 161] on span "4858ba66527f4275b2f70a478a5be61a" at bounding box center [308, 161] width 204 height 25
copy div "Primary Key: 4858ba66527f4275b2f70a478a5be61a"
click at [371, 161] on span "4858ba66527f4275b2f70a478a5be61a" at bounding box center [308, 161] width 204 height 25
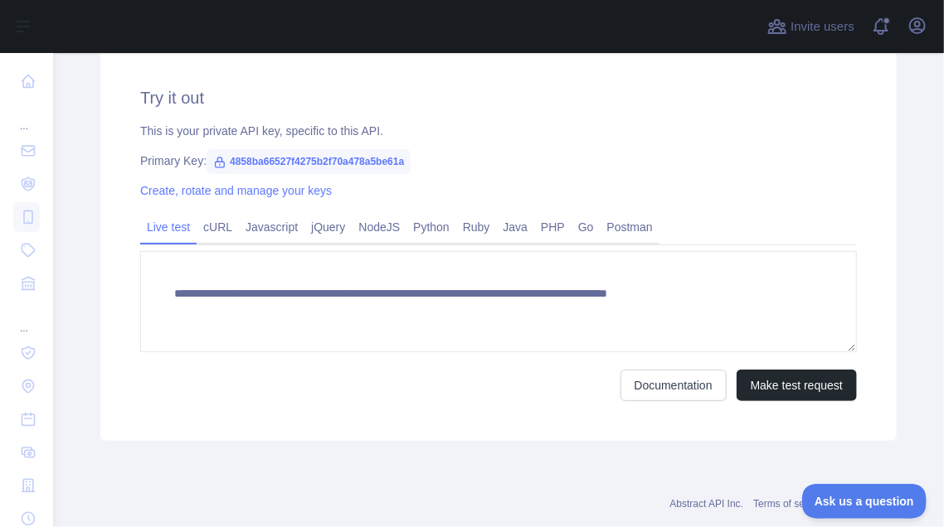
click at [371, 161] on span "4858ba66527f4275b2f70a478a5be61a" at bounding box center [308, 161] width 204 height 25
drag, startPoint x: 219, startPoint y: 162, endPoint x: 400, endPoint y: 159, distance: 181.6
click at [400, 159] on span "4858ba66527f4275b2f70a478a5be61a" at bounding box center [308, 161] width 204 height 25
copy span "4858ba66527f4275b2f70a478a5be61a"
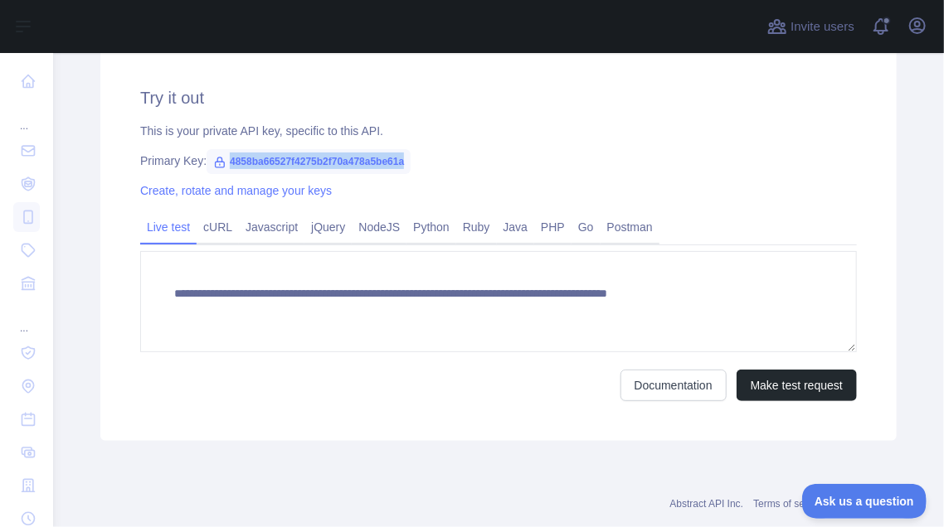
click at [743, 135] on div "This is your private API key, specific to this API." at bounding box center [498, 131] width 716 height 17
click at [367, 160] on span "4858ba66527f4275b2f70a478a5be61a" at bounding box center [308, 161] width 204 height 25
copy span "4858ba66527f4275b2f70a478a5be61a"
